Goal: Information Seeking & Learning: Find specific fact

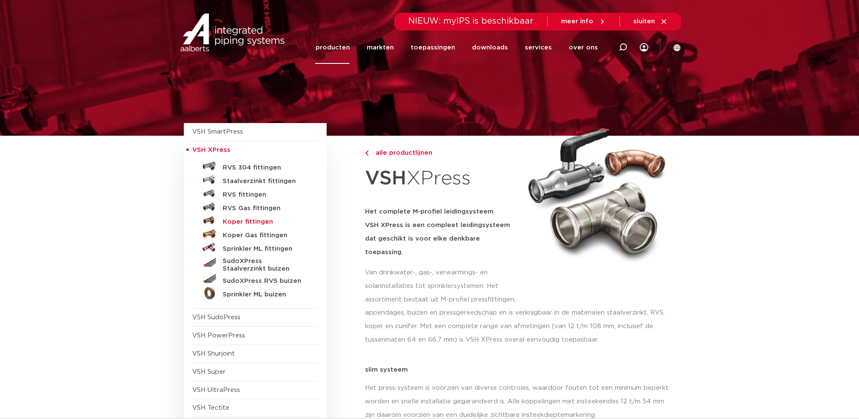
click at [250, 220] on h5 "Koper fittingen" at bounding box center [265, 222] width 84 height 8
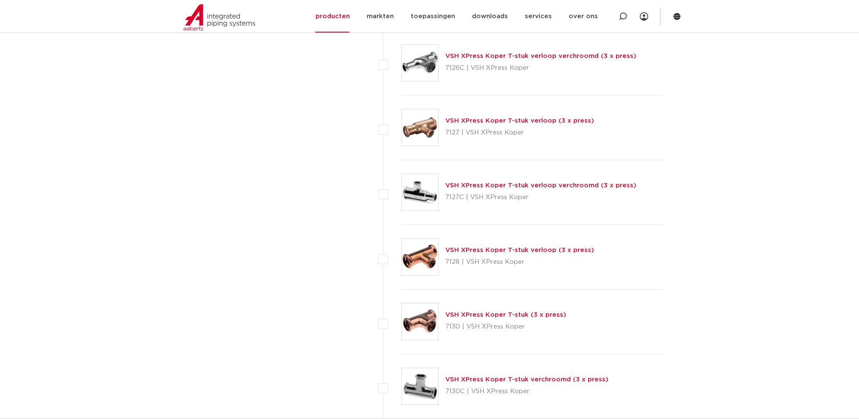
scroll to position [2676, 0]
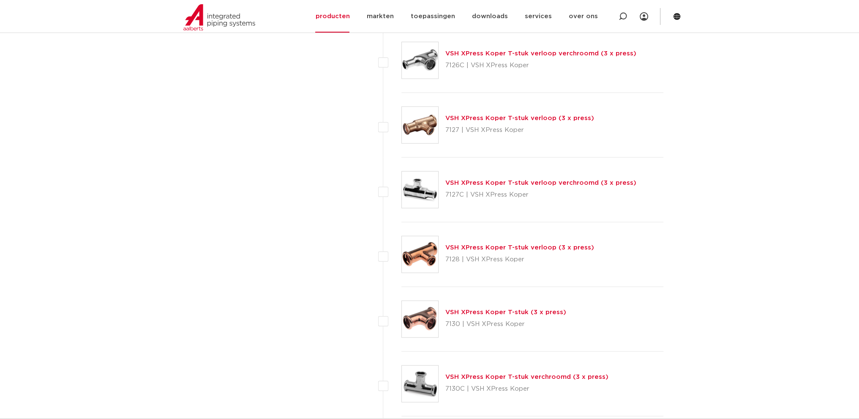
click at [543, 309] on link "VSH XPress Koper T-stuk (3 x press)" at bounding box center [505, 312] width 121 height 6
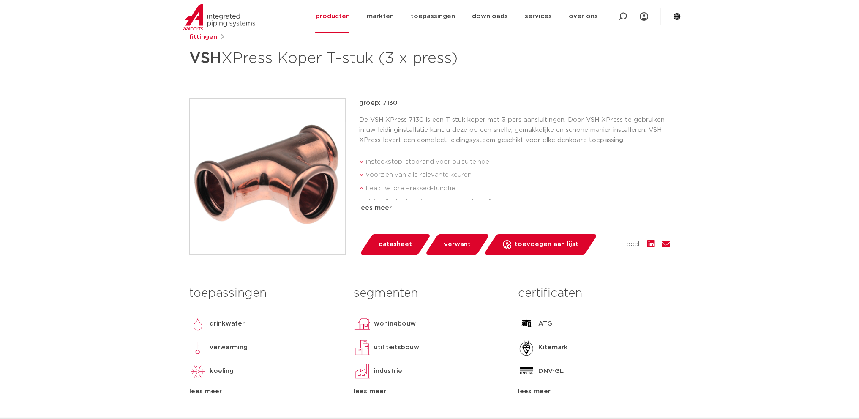
scroll to position [141, 0]
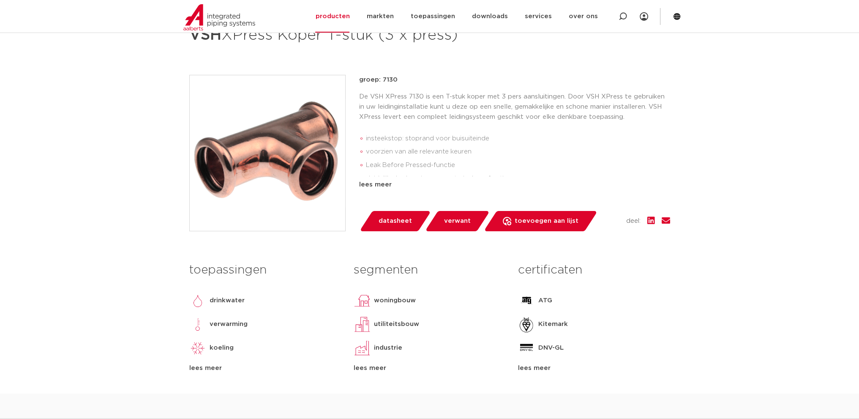
click at [405, 222] on span "datasheet" at bounding box center [395, 221] width 33 height 14
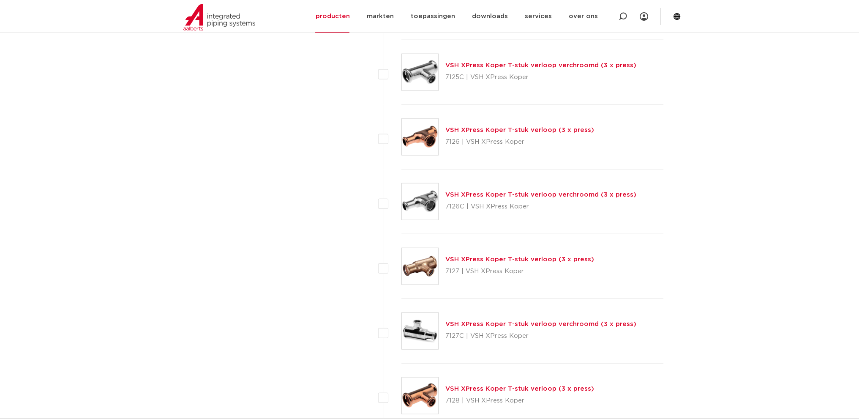
scroll to position [2675, 0]
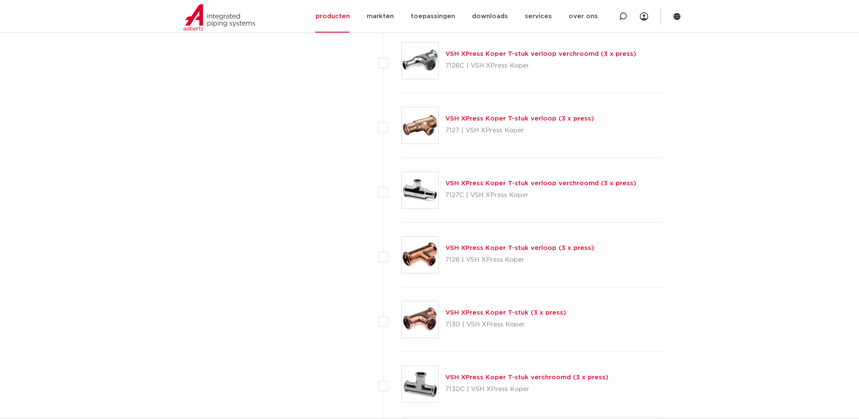
click at [519, 245] on link "VSH XPress Koper T-stuk verloop (3 x press)" at bounding box center [519, 248] width 149 height 6
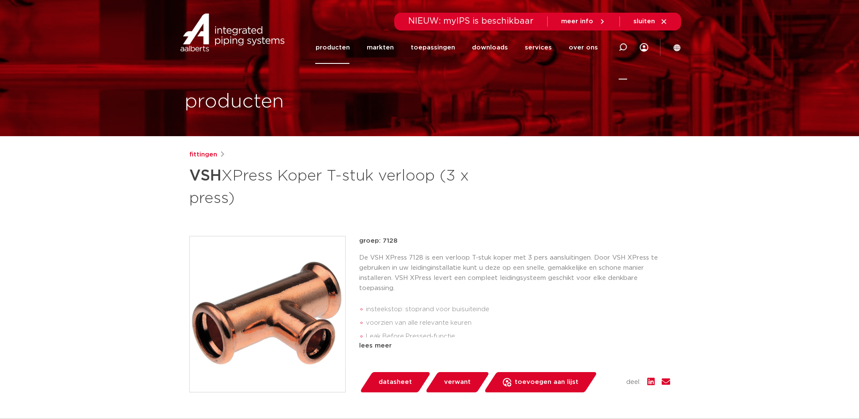
click at [626, 48] on icon at bounding box center [623, 47] width 10 height 10
type input "38462"
click button "Zoeken" at bounding box center [0, 0] width 0 height 0
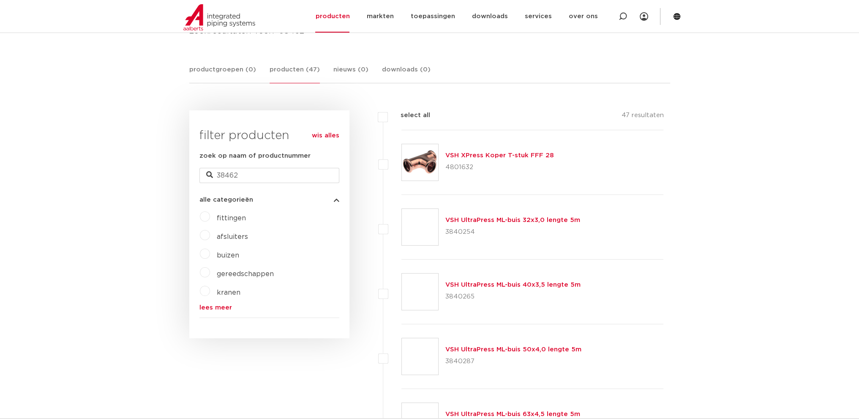
scroll to position [141, 0]
click at [524, 151] on link "VSH XPress Koper T-stuk FFF 28" at bounding box center [499, 153] width 109 height 6
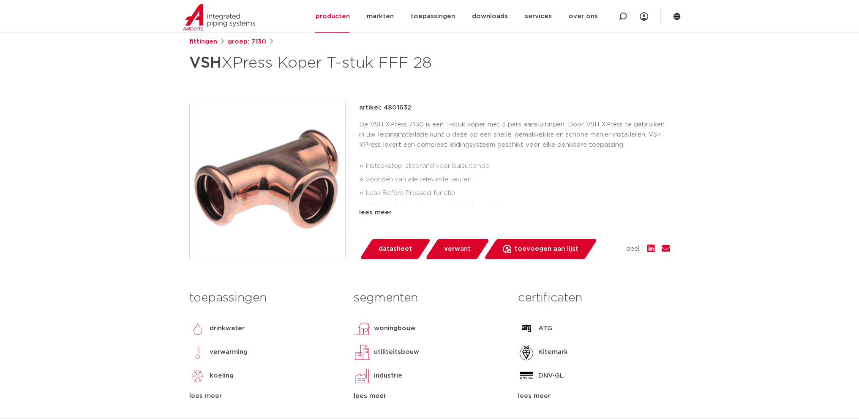
scroll to position [281, 0]
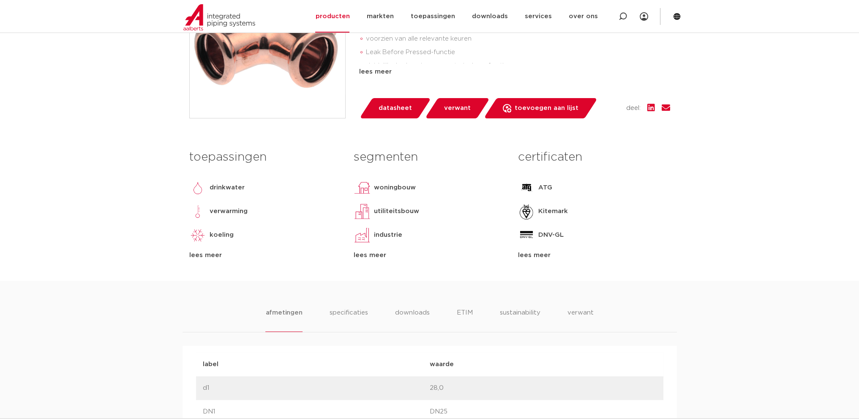
click at [395, 109] on span "datasheet" at bounding box center [395, 108] width 33 height 14
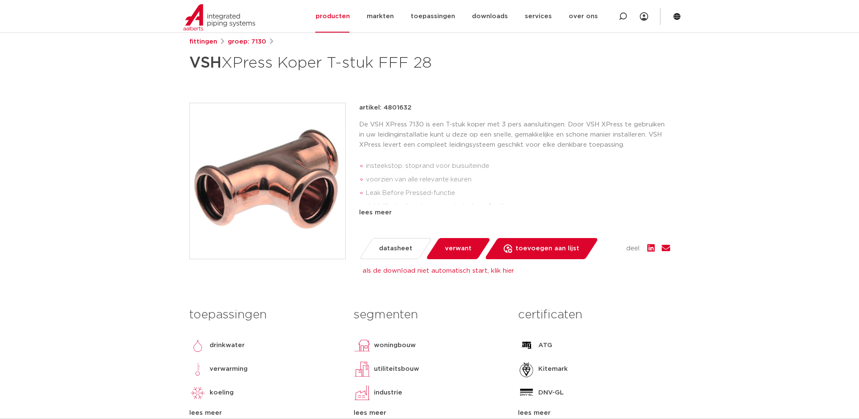
scroll to position [0, 0]
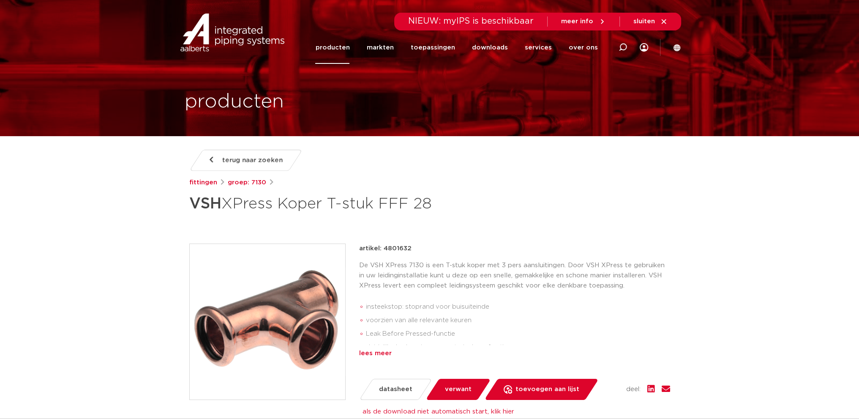
click at [388, 350] on div "lees meer" at bounding box center [514, 353] width 311 height 10
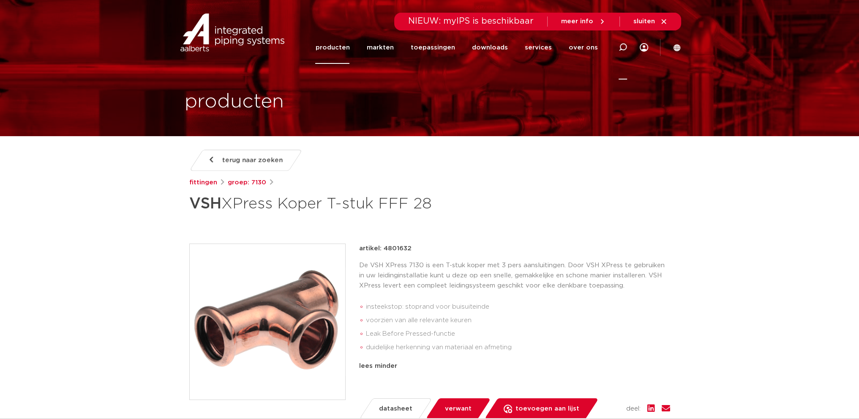
click at [623, 49] on icon at bounding box center [623, 47] width 8 height 8
type input "38462"
click button "Zoeken" at bounding box center [0, 0] width 0 height 0
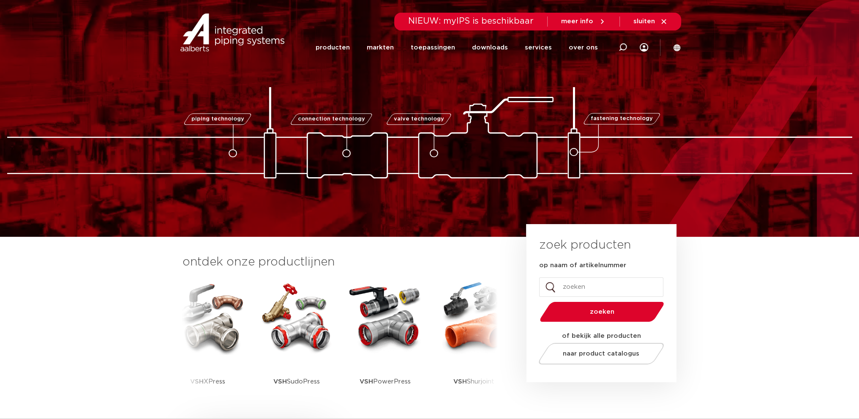
click at [566, 288] on input "op naam of artikelnummer" at bounding box center [601, 286] width 124 height 19
type input "38462"
click at [536, 301] on button "zoeken" at bounding box center [601, 312] width 131 height 22
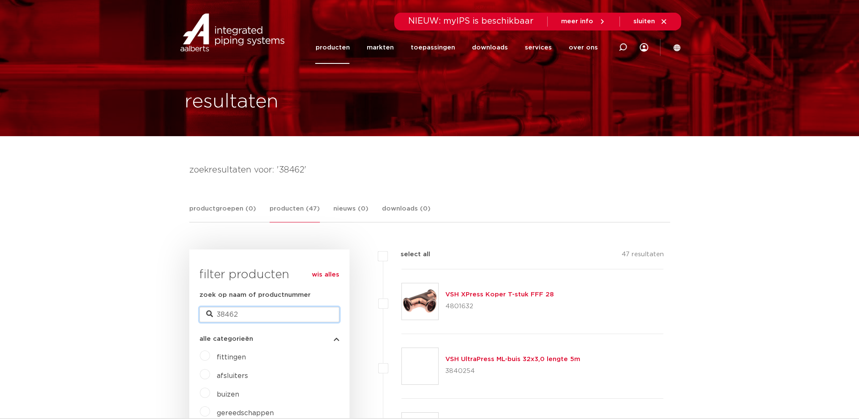
click at [256, 321] on input "38462" at bounding box center [269, 314] width 140 height 15
type input "38290"
click at [514, 294] on link "VSH XPress Koper bocht 90° FF 22" at bounding box center [503, 294] width 117 height 6
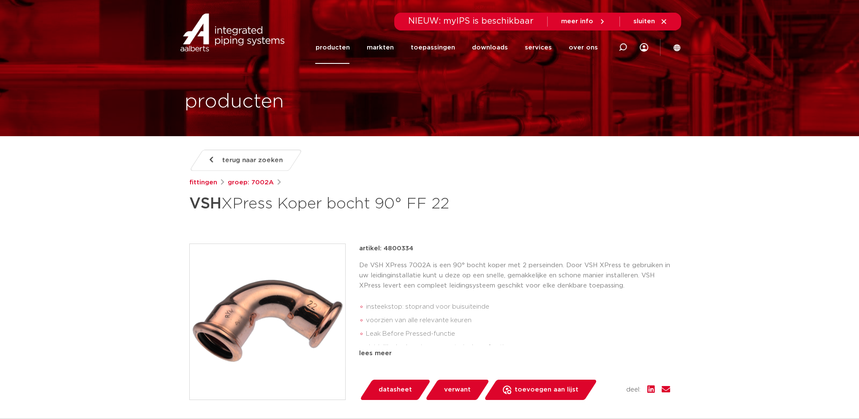
scroll to position [141, 0]
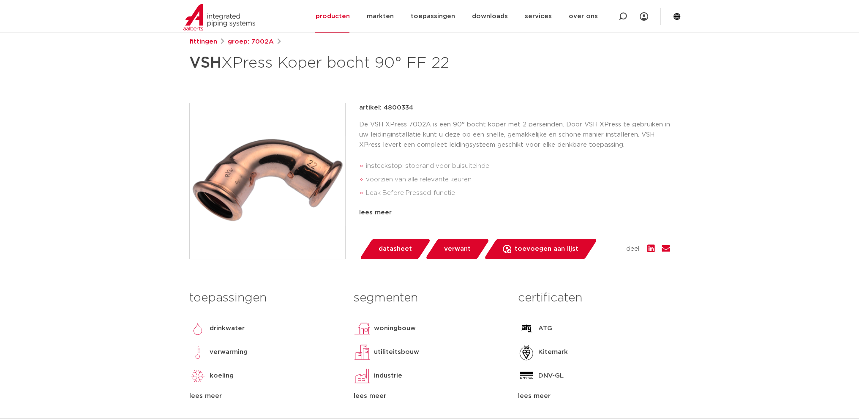
click at [411, 250] on link "datasheet" at bounding box center [395, 249] width 72 height 20
